Goal: Find specific page/section: Find specific page/section

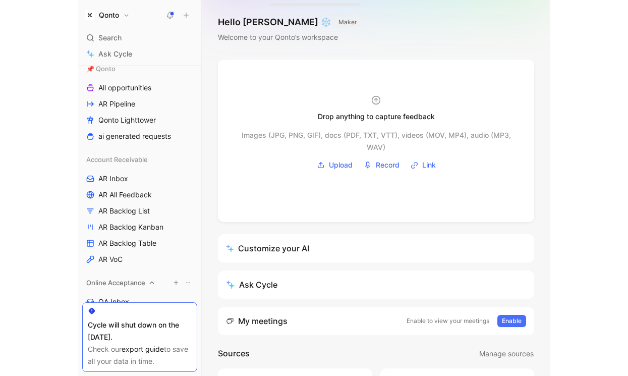
scroll to position [168, 0]
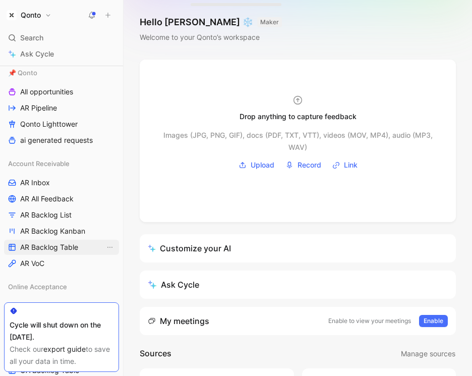
click at [56, 248] on span "AR Backlog Table" at bounding box center [49, 247] width 58 height 10
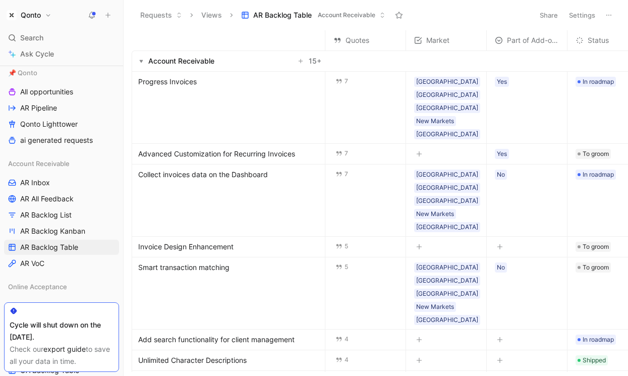
click at [207, 59] on div "Account Receivable" at bounding box center [181, 61] width 66 height 12
click at [175, 79] on span "Progress Invoices" at bounding box center [167, 82] width 59 height 12
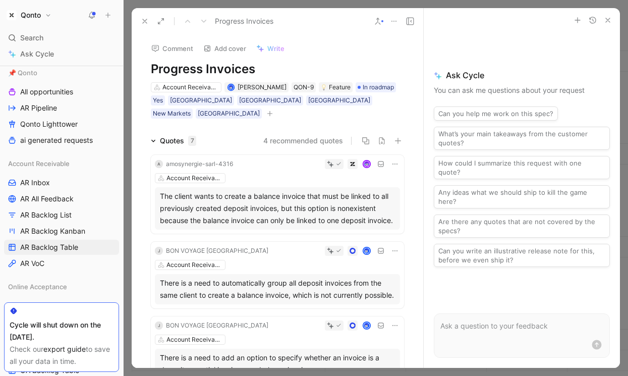
click at [229, 68] on h1 "Progress Invoices" at bounding box center [277, 69] width 253 height 16
drag, startPoint x: 229, startPoint y: 68, endPoint x: 184, endPoint y: 68, distance: 44.4
click at [184, 68] on h1 "Progress Invoices" at bounding box center [277, 69] width 253 height 16
click at [144, 20] on use at bounding box center [145, 21] width 4 height 4
